Goal: Navigation & Orientation: Understand site structure

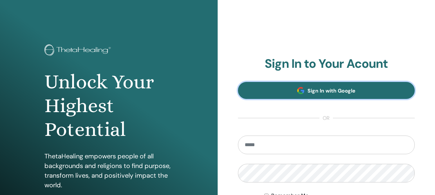
click at [334, 92] on span "Sign In with Google" at bounding box center [332, 91] width 48 height 7
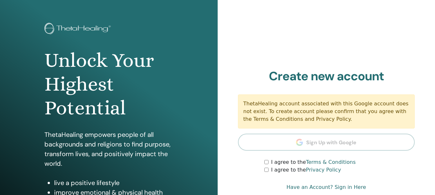
scroll to position [32, 0]
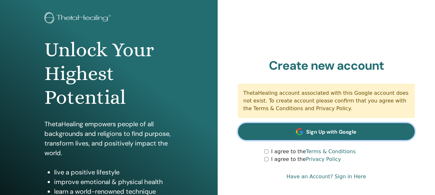
click at [333, 133] on span "Sign Up with Google" at bounding box center [331, 132] width 50 height 7
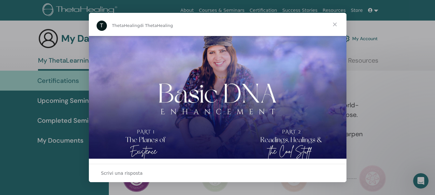
scroll to position [58, 0]
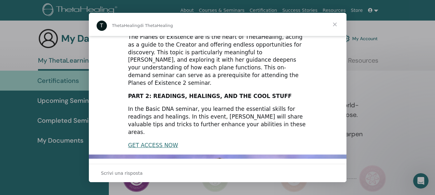
click at [335, 25] on span "Chiudi" at bounding box center [334, 24] width 23 height 23
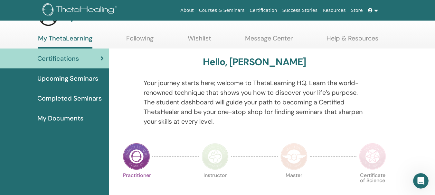
scroll to position [32, 0]
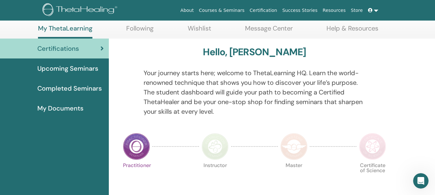
click at [85, 69] on span "Upcoming Seminars" at bounding box center [67, 69] width 61 height 10
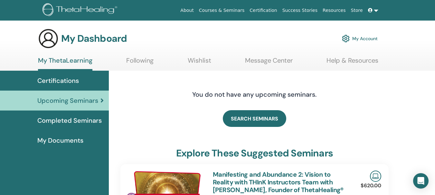
click at [91, 121] on span "Completed Seminars" at bounding box center [69, 121] width 64 height 10
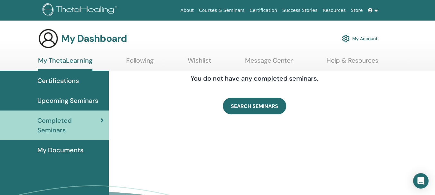
click at [82, 149] on span "My Documents" at bounding box center [60, 151] width 46 height 10
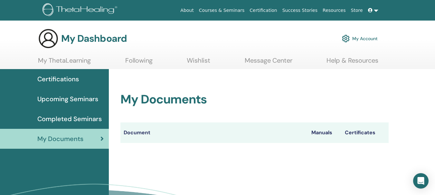
click at [62, 63] on link "My ThetaLearning" at bounding box center [64, 63] width 53 height 13
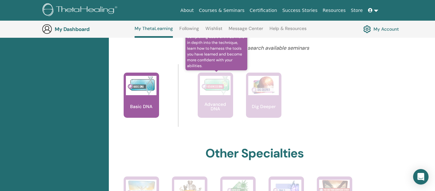
scroll to position [242, 0]
